Goal: Task Accomplishment & Management: Use online tool/utility

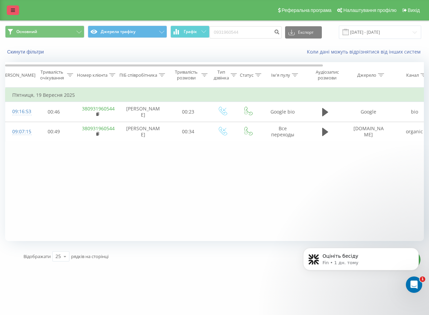
click at [11, 10] on icon at bounding box center [13, 10] width 4 height 5
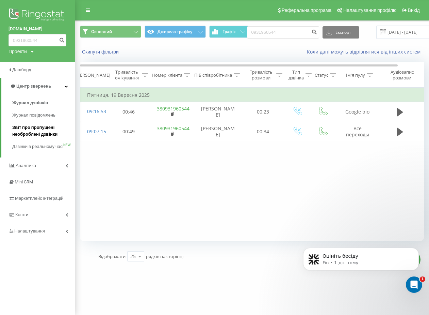
click at [28, 128] on span "Звіт про пропущені необроблені дзвінки" at bounding box center [41, 131] width 59 height 14
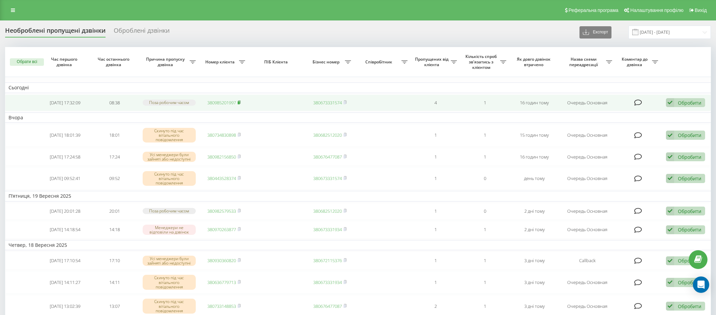
click at [240, 101] on rect at bounding box center [239, 102] width 2 height 3
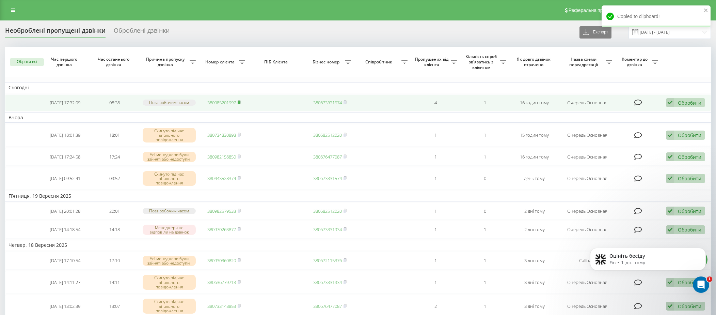
click at [240, 101] on rect at bounding box center [239, 102] width 2 height 3
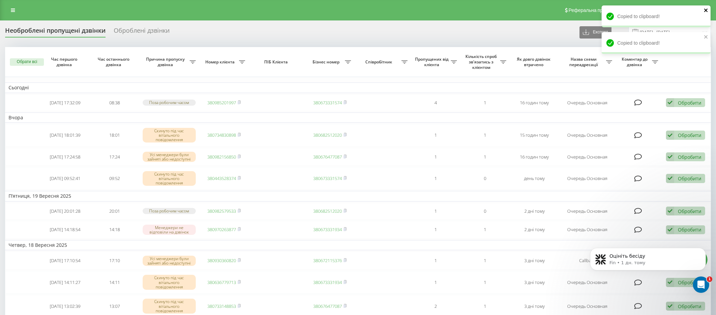
click at [705, 9] on icon "close" at bounding box center [706, 9] width 5 height 5
click at [707, 9] on icon "close" at bounding box center [705, 10] width 3 height 3
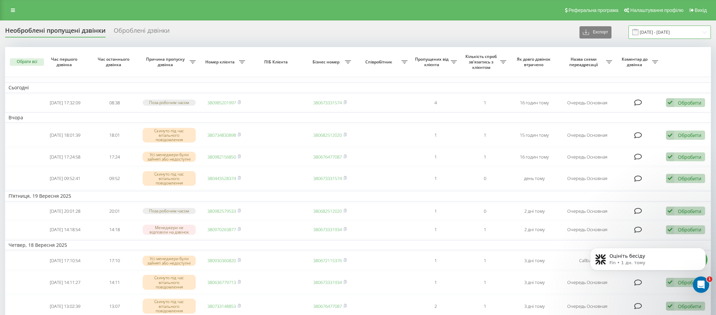
click at [654, 27] on input "21.08.2025 - 21.09.2025" at bounding box center [670, 32] width 82 height 13
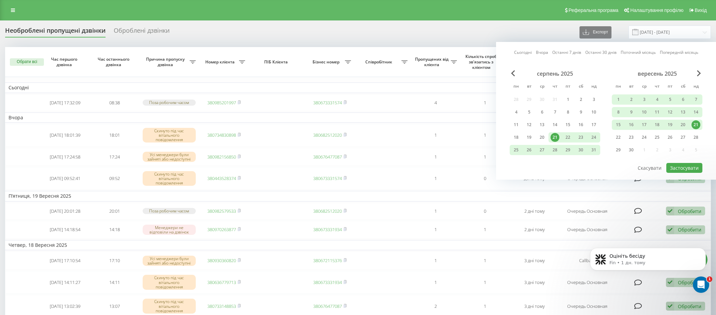
click at [570, 52] on link "Останні 7 днів" at bounding box center [566, 52] width 29 height 6
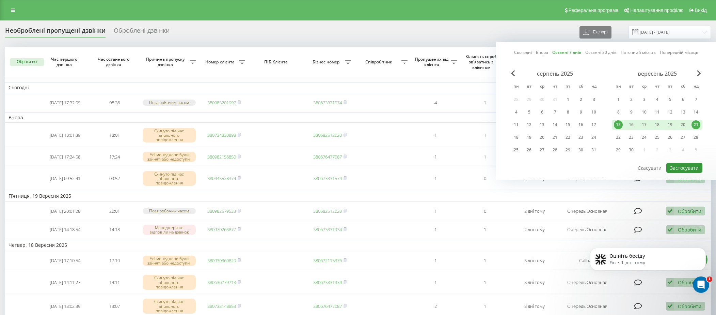
click at [695, 171] on button "Застосувати" at bounding box center [684, 168] width 36 height 10
type input "[DATE] - [DATE]"
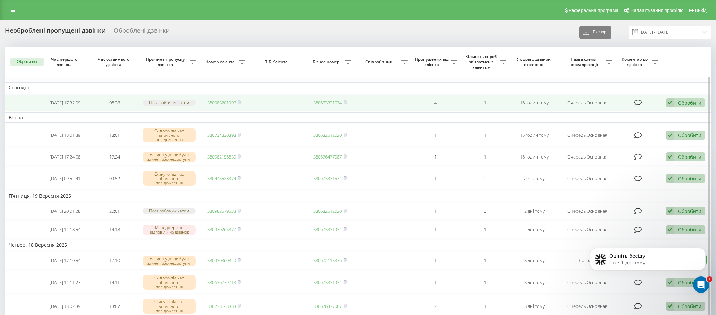
click at [230, 102] on link "380985201997" at bounding box center [221, 102] width 29 height 6
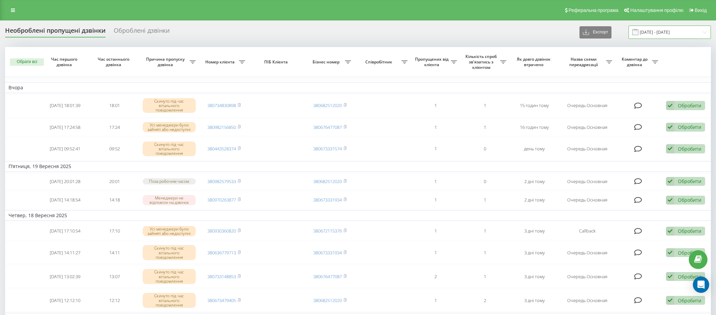
click at [661, 29] on input "[DATE] - [DATE]" at bounding box center [670, 32] width 82 height 13
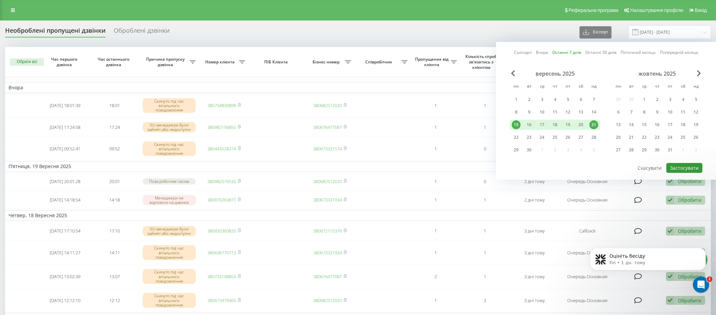
click at [692, 164] on button "Застосувати" at bounding box center [684, 168] width 36 height 10
